Goal: Task Accomplishment & Management: Complete application form

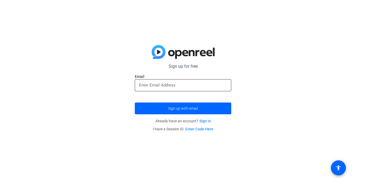
click at [179, 85] on input "email" at bounding box center [183, 85] width 88 height 6
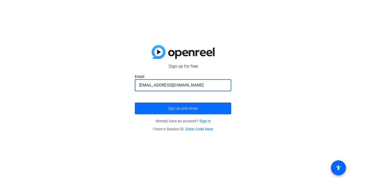
type input "[EMAIL_ADDRESS][DOMAIN_NAME]"
click at [192, 108] on span "Sign up with email" at bounding box center [183, 108] width 30 height 0
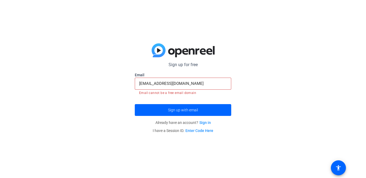
click at [207, 124] on link "Sign in" at bounding box center [205, 122] width 12 height 4
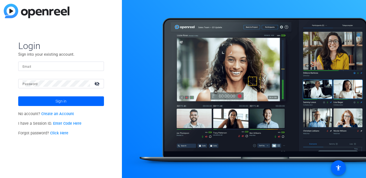
click at [65, 64] on input "Email" at bounding box center [60, 66] width 77 height 6
click at [100, 51] on p "Sign into your existing account." at bounding box center [61, 54] width 86 height 6
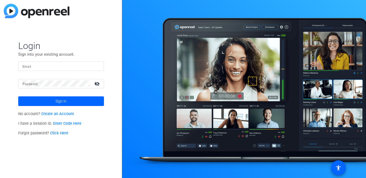
click at [63, 112] on link "Create an Account" at bounding box center [57, 114] width 33 height 5
